Goal: Find specific page/section: Find specific page/section

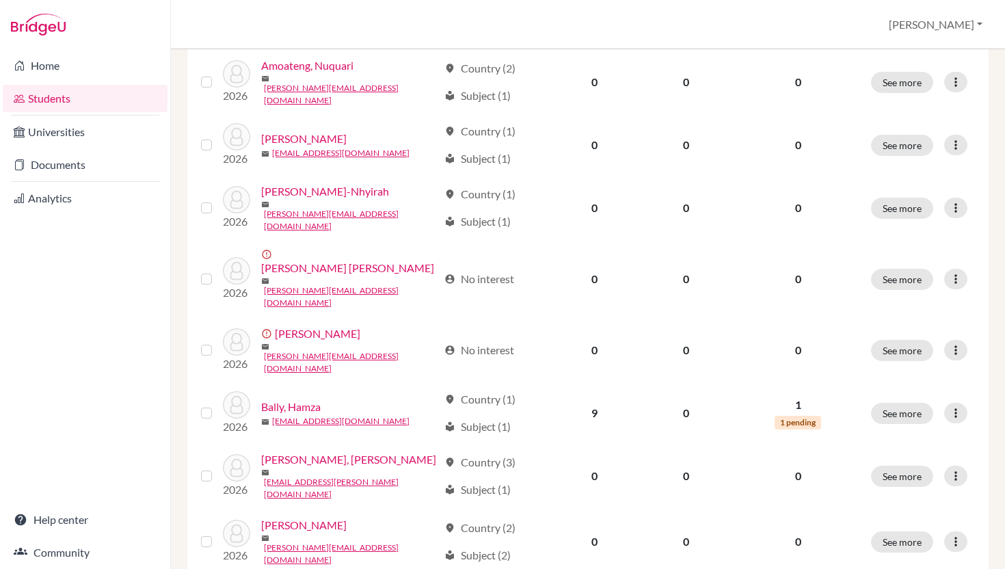
scroll to position [996, 0]
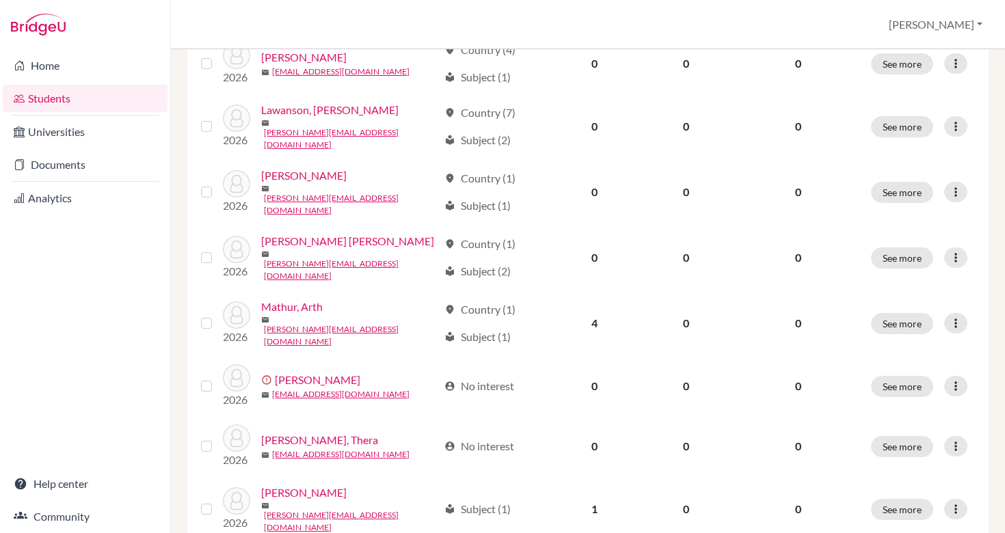
scroll to position [1031, 0]
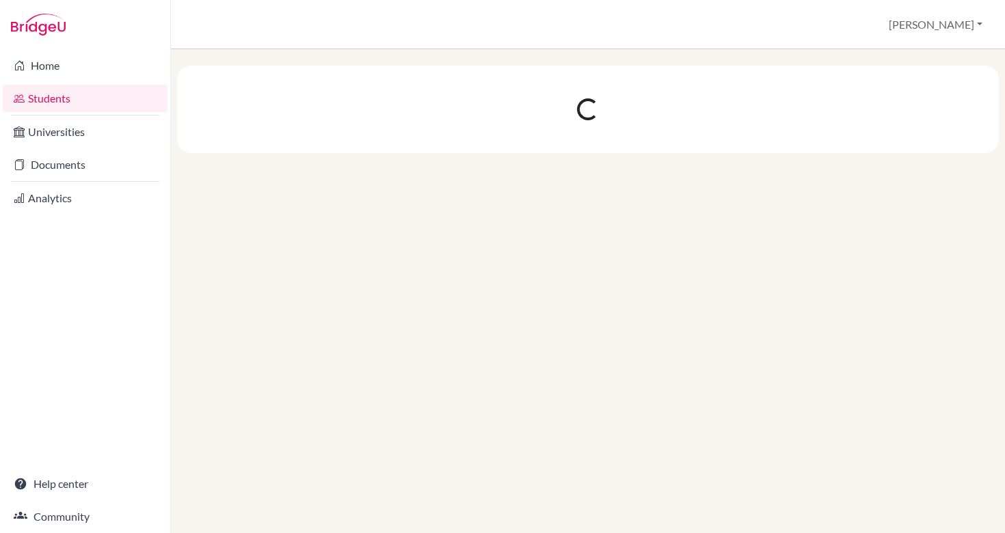
scroll to position [0, 0]
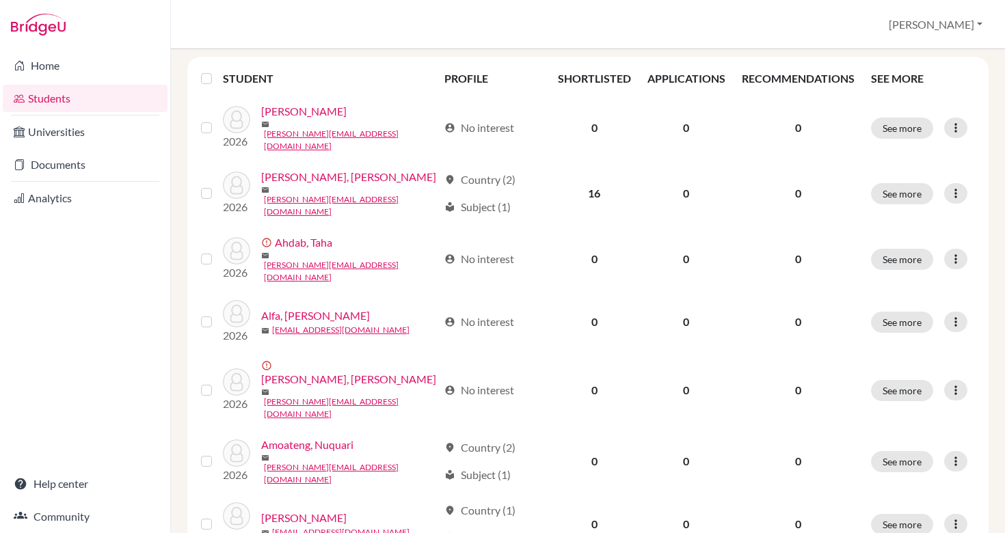
scroll to position [181, 0]
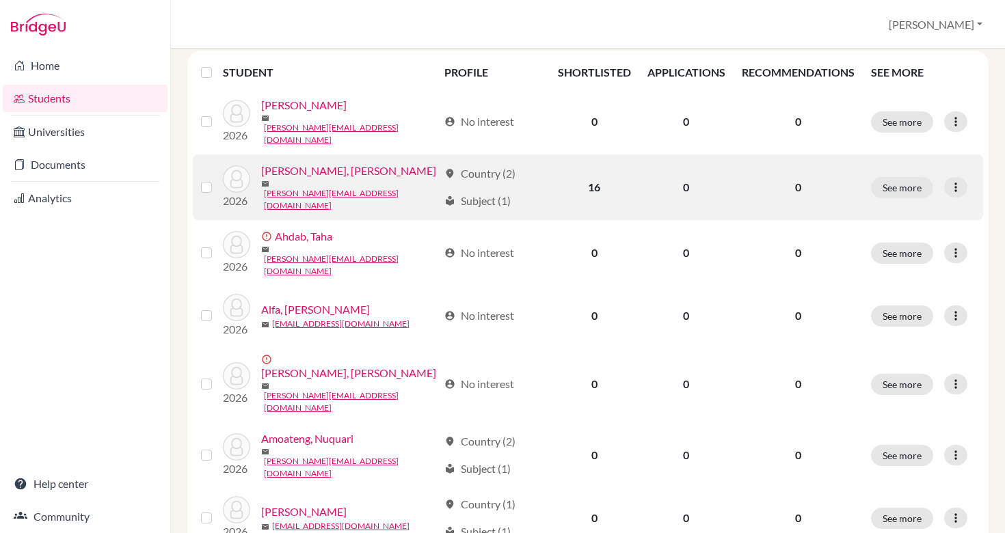
click at [395, 176] on link "[PERSON_NAME], [PERSON_NAME]" at bounding box center [348, 171] width 175 height 16
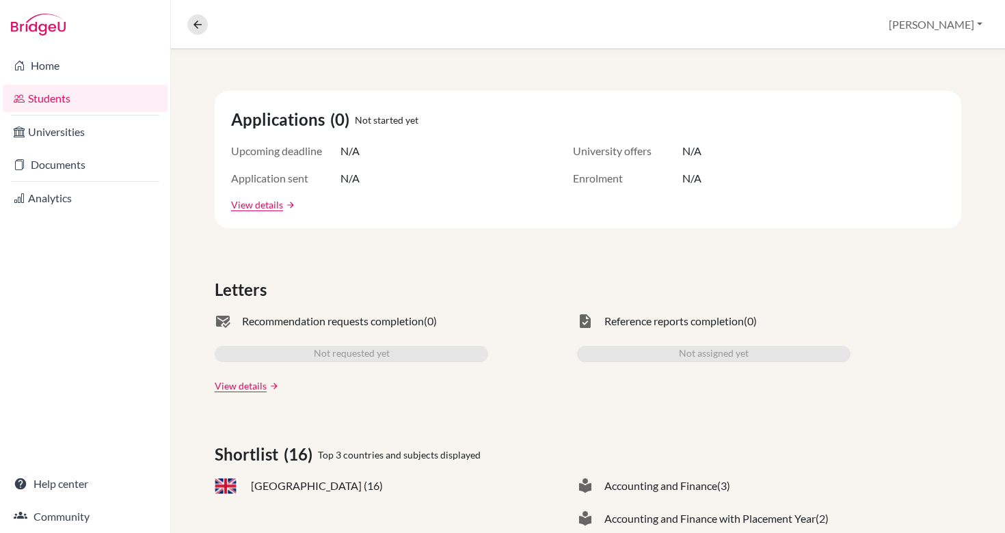
scroll to position [5, 0]
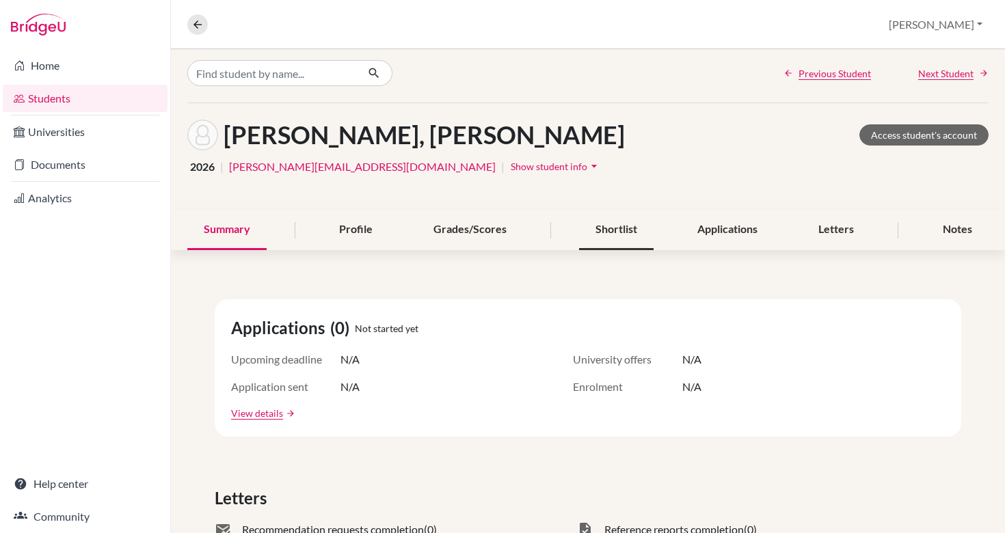
click at [627, 235] on div "Shortlist" at bounding box center [616, 230] width 75 height 40
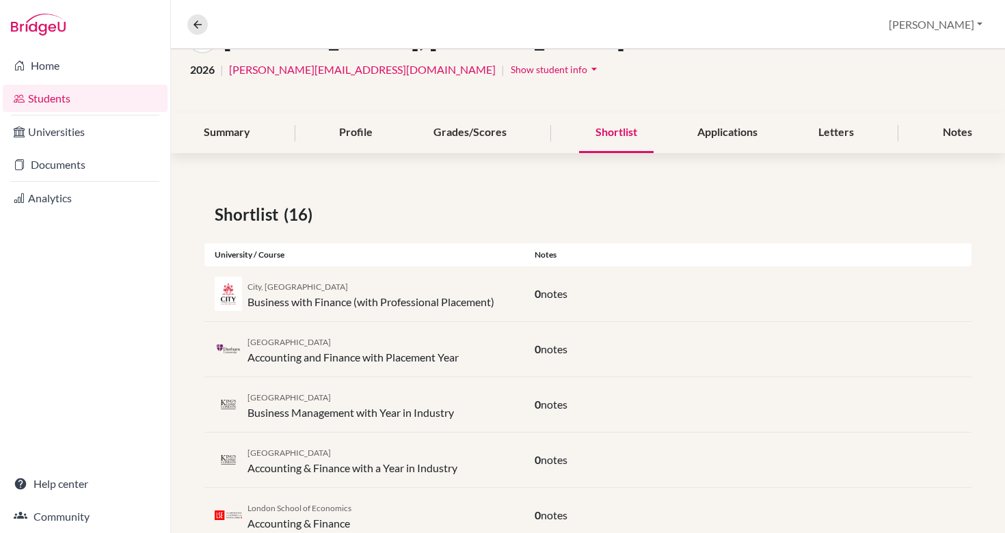
scroll to position [104, 0]
click at [366, 133] on div "Profile" at bounding box center [356, 131] width 66 height 40
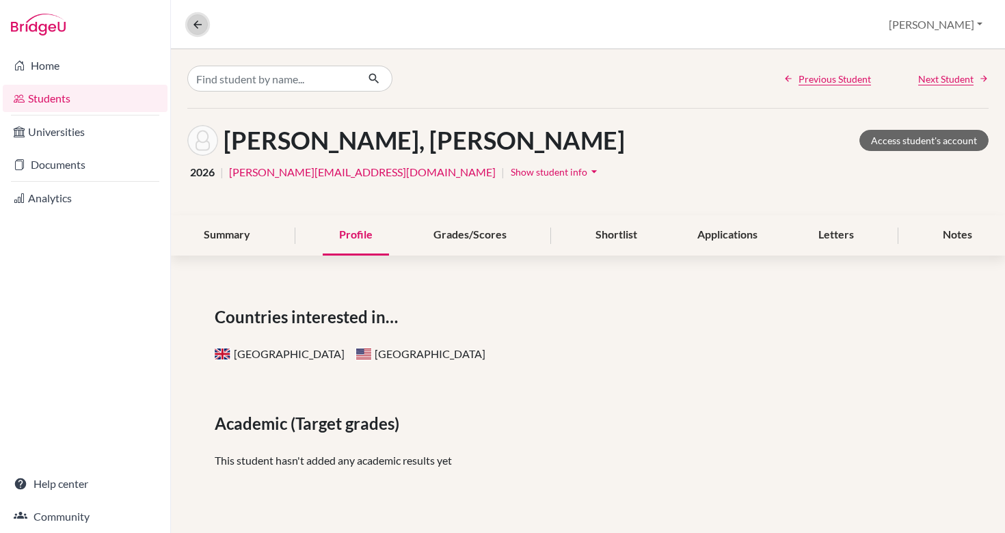
click at [198, 30] on icon at bounding box center [198, 24] width 12 height 12
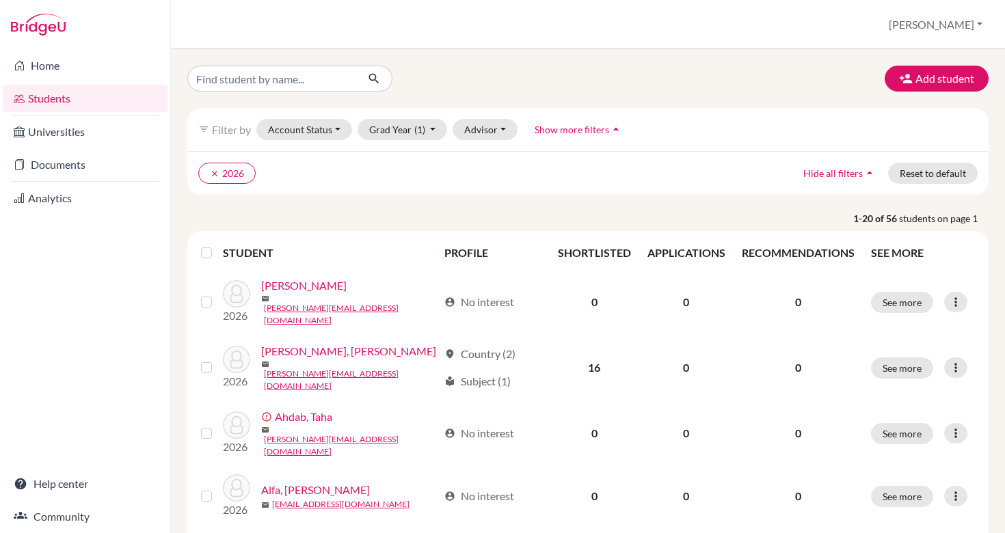
click at [88, 101] on link "Students" at bounding box center [85, 98] width 165 height 27
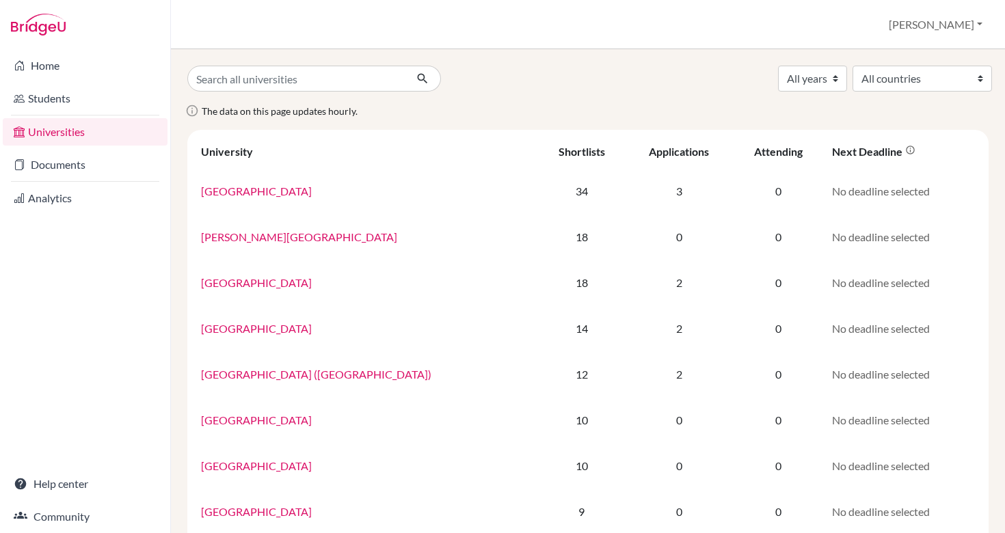
click at [66, 122] on link "Universities" at bounding box center [85, 131] width 165 height 27
click at [66, 135] on link "Universities" at bounding box center [85, 131] width 165 height 27
click at [180, 121] on div "The data on this page updates hourly." at bounding box center [588, 116] width 822 height 27
click at [47, 53] on link "Home" at bounding box center [85, 65] width 165 height 27
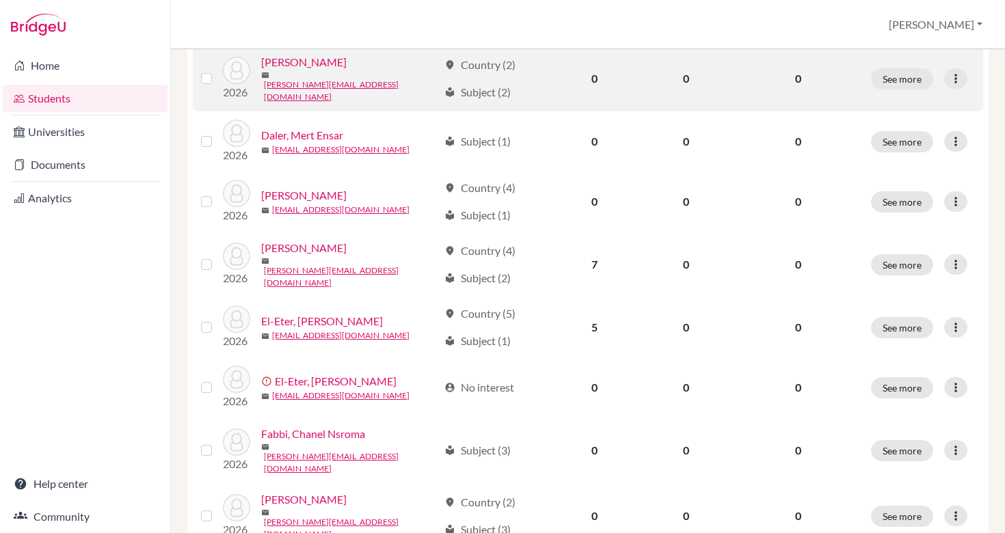
scroll to position [1031, 0]
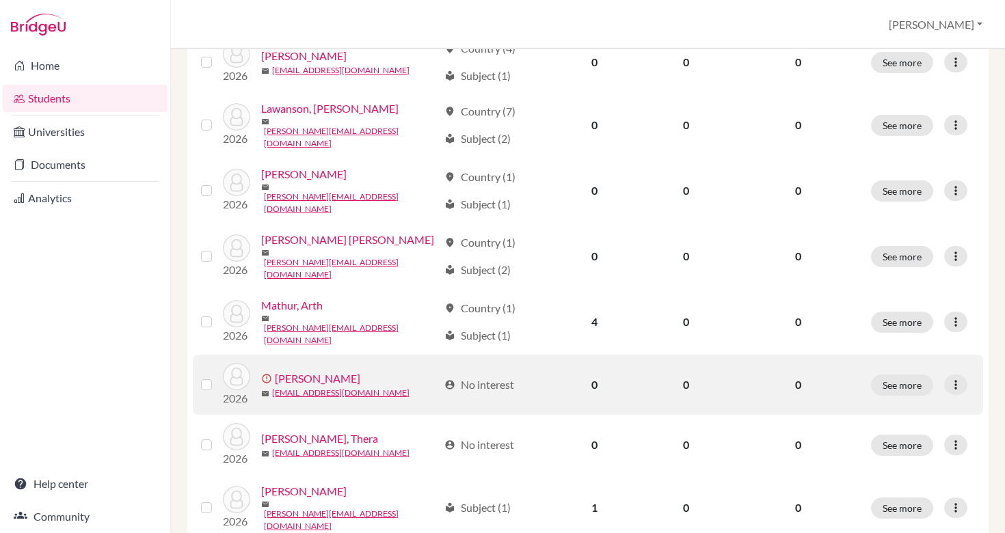
scroll to position [1031, 0]
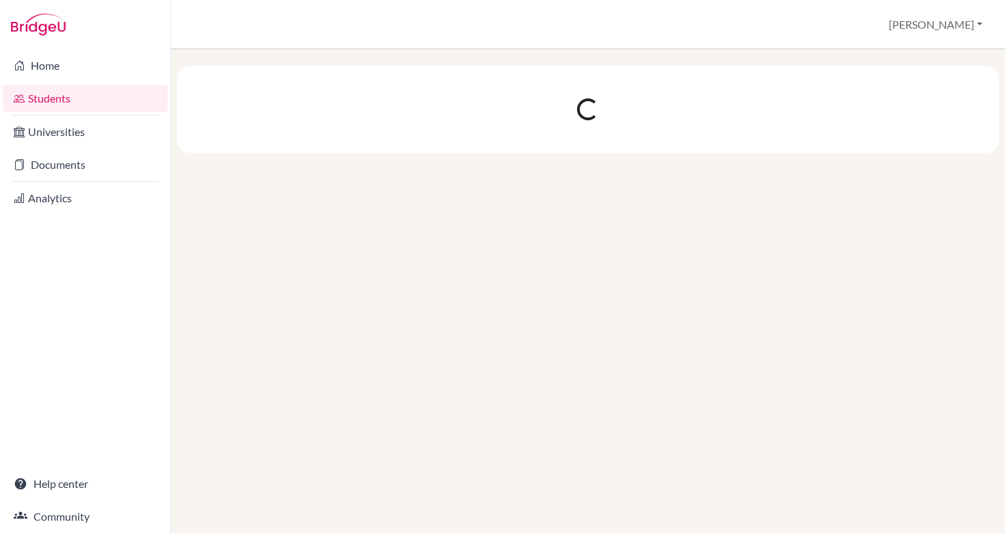
scroll to position [0, 0]
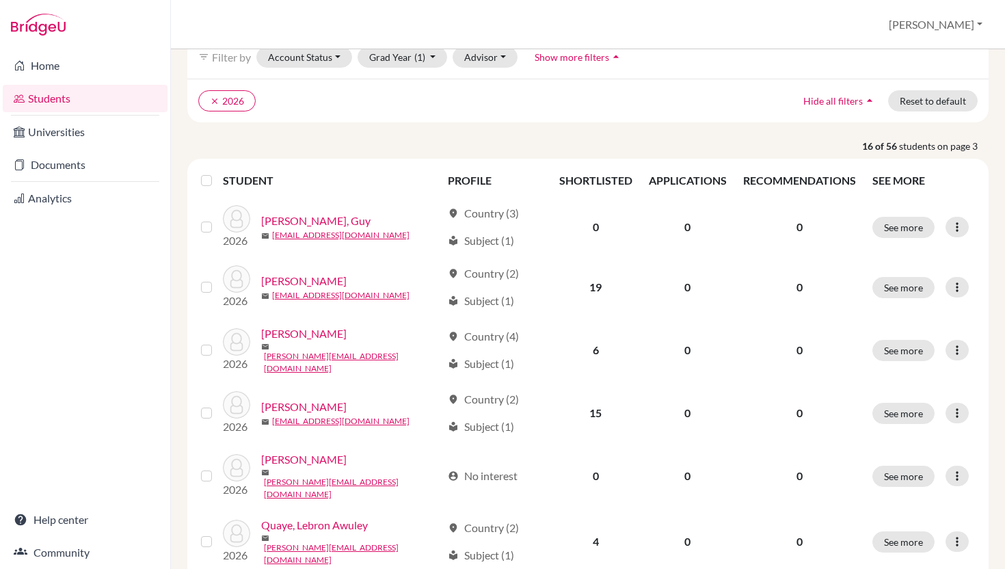
scroll to position [57, 0]
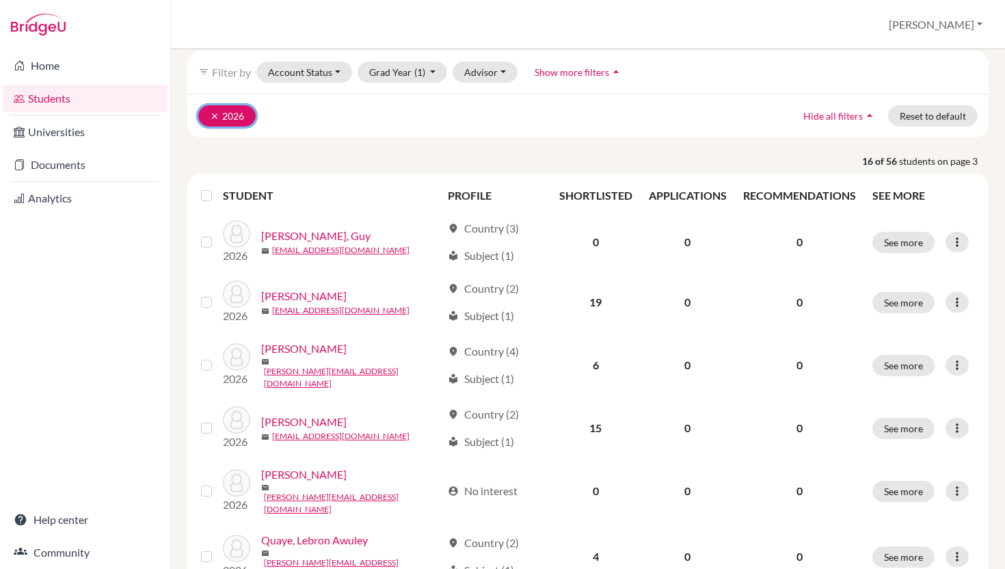
click at [215, 116] on icon "clear" at bounding box center [215, 116] width 10 height 10
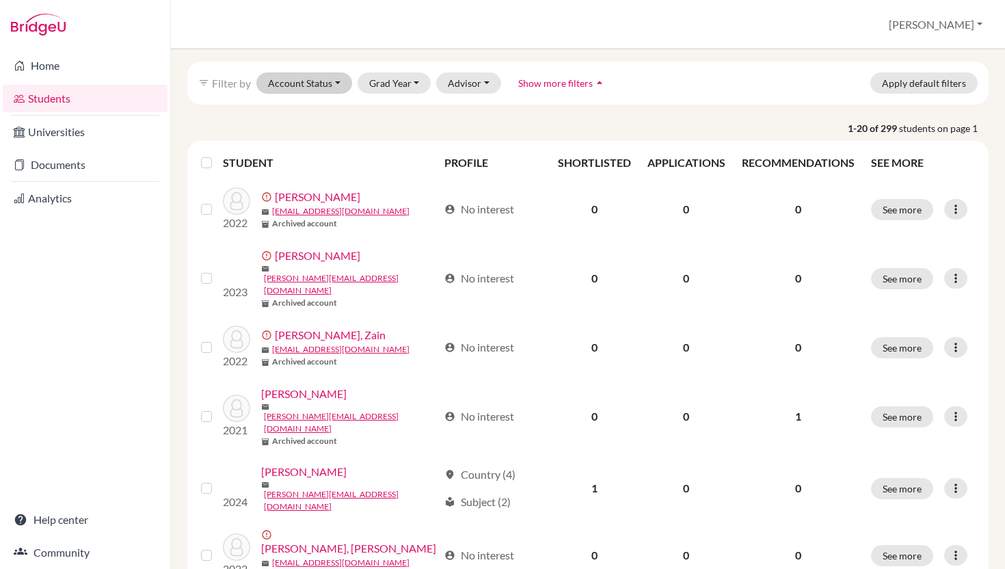
scroll to position [66, 0]
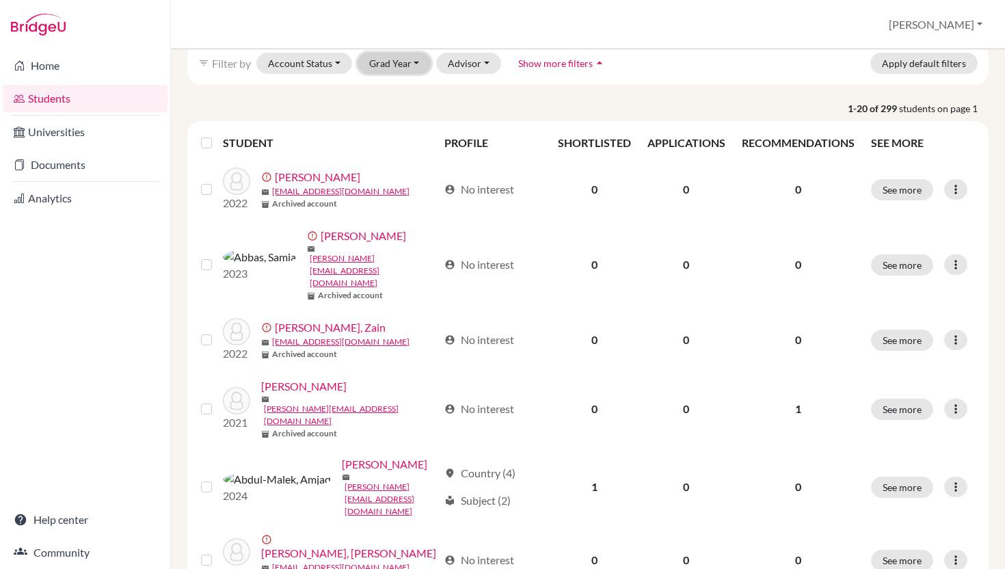
click at [414, 66] on button "Grad Year" at bounding box center [395, 63] width 74 height 21
click at [401, 96] on div "2029" at bounding box center [399, 92] width 48 height 16
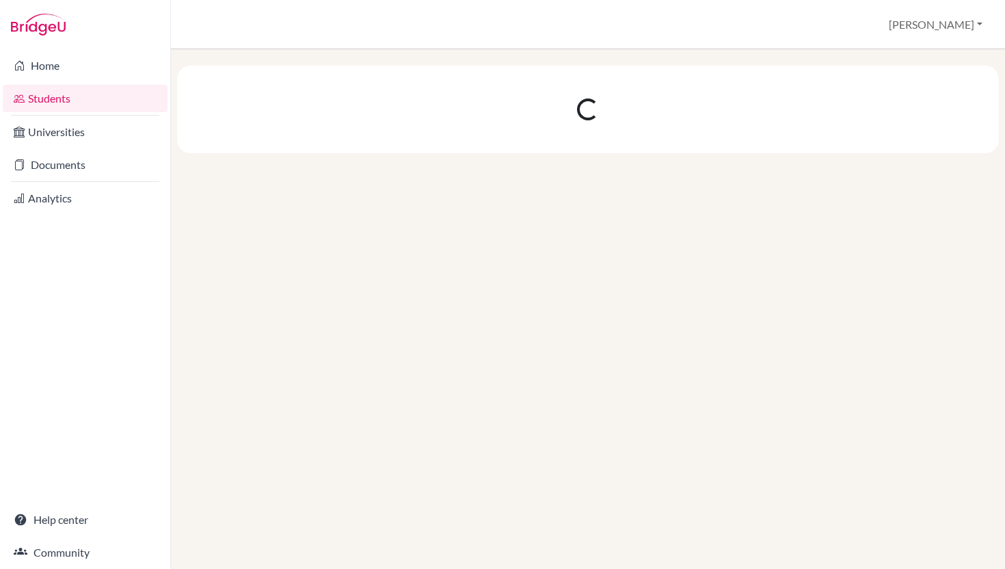
scroll to position [0, 0]
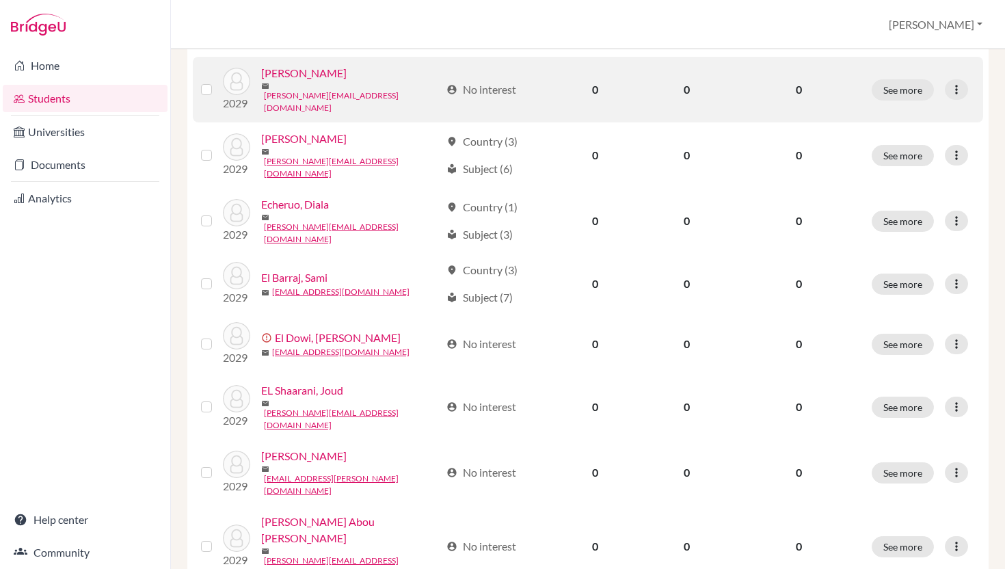
scroll to position [802, 0]
